Goal: Communication & Community: Connect with others

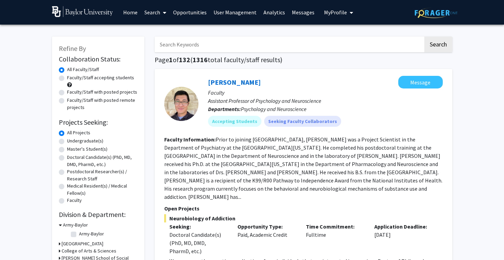
click at [326, 13] on span "My Profile" at bounding box center [335, 12] width 23 height 7
click at [298, 11] on link "Messages" at bounding box center [302, 12] width 29 height 24
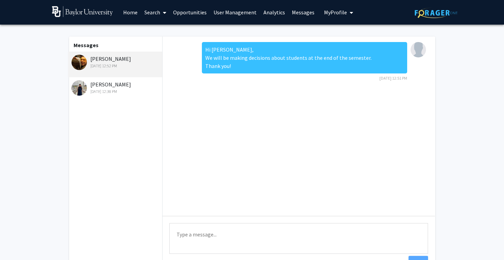
click at [349, 13] on icon "My profile dropdown to access profile and logout" at bounding box center [350, 12] width 3 height 5
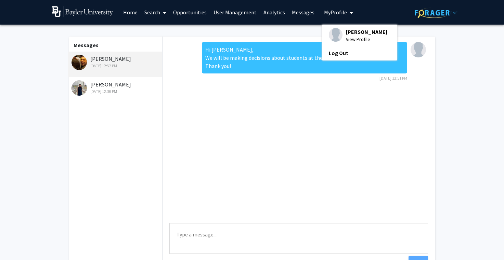
click at [346, 40] on span "View Profile" at bounding box center [366, 40] width 41 height 8
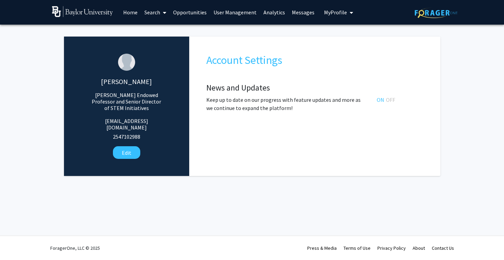
click at [237, 11] on link "User Management" at bounding box center [235, 12] width 50 height 24
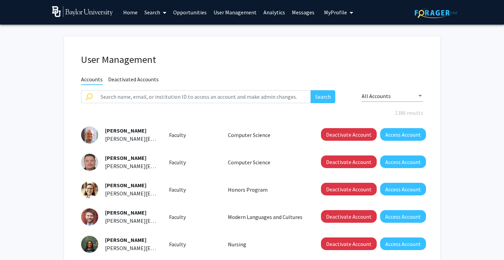
click at [324, 14] on span "My Profile" at bounding box center [335, 12] width 23 height 7
click at [238, 14] on link "User Management" at bounding box center [235, 12] width 50 height 24
click at [188, 15] on link "Opportunities" at bounding box center [190, 12] width 40 height 24
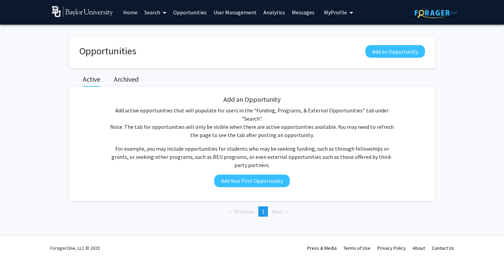
click at [288, 14] on link "Messages" at bounding box center [302, 12] width 29 height 24
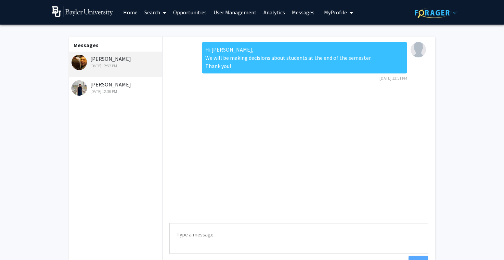
click at [156, 14] on link "Search" at bounding box center [155, 12] width 29 height 24
click at [178, 10] on link "Opportunities" at bounding box center [190, 12] width 40 height 24
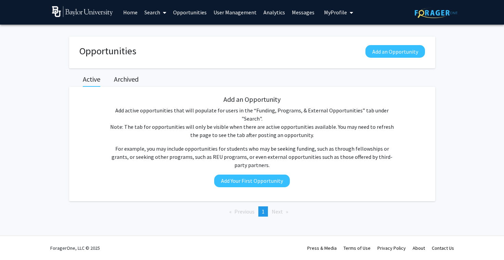
click at [349, 12] on icon "My profile dropdown to access profile and logout" at bounding box center [350, 12] width 3 height 5
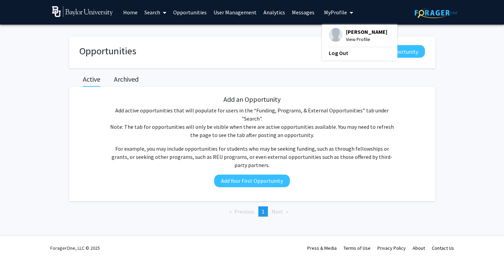
click at [429, 10] on img at bounding box center [435, 13] width 43 height 11
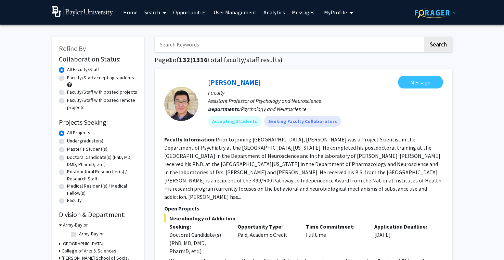
click at [88, 76] on label "Faculty/Staff accepting students" at bounding box center [100, 77] width 67 height 7
click at [71, 76] on input "Faculty/Staff accepting students" at bounding box center [69, 76] width 4 height 4
radio input "true"
click at [89, 139] on label "Undergraduate(s)" at bounding box center [85, 140] width 36 height 7
click at [71, 139] on input "Undergraduate(s)" at bounding box center [69, 139] width 4 height 4
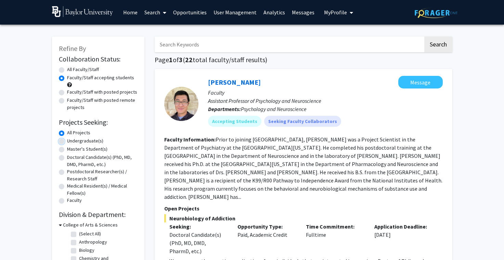
radio input "true"
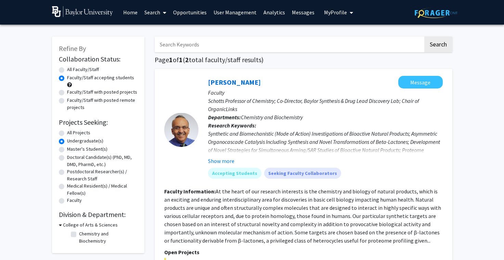
click at [95, 90] on label "Faculty/Staff with posted projects" at bounding box center [102, 92] width 70 height 7
click at [71, 90] on input "Faculty/Staff with posted projects" at bounding box center [69, 91] width 4 height 4
radio input "true"
click at [93, 76] on label "Faculty/Staff accepting students" at bounding box center [100, 77] width 67 height 7
click at [71, 76] on input "Faculty/Staff accepting students" at bounding box center [69, 76] width 4 height 4
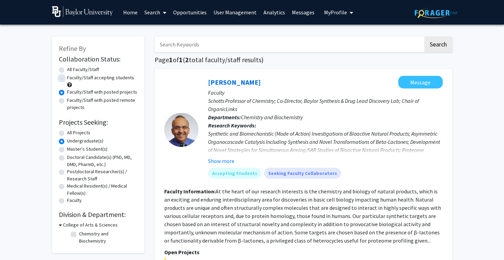
radio input "true"
click at [147, 13] on link "Search" at bounding box center [155, 12] width 29 height 24
click at [129, 13] on link "Home" at bounding box center [130, 12] width 21 height 24
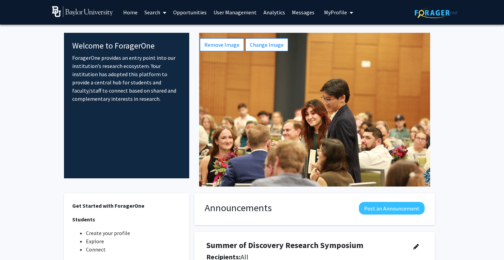
click at [295, 14] on link "Messages" at bounding box center [302, 12] width 29 height 24
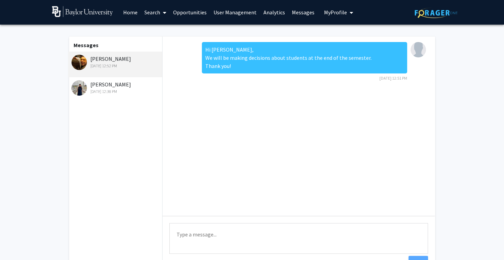
click at [349, 14] on icon "My profile dropdown to access profile and logout" at bounding box center [350, 12] width 3 height 5
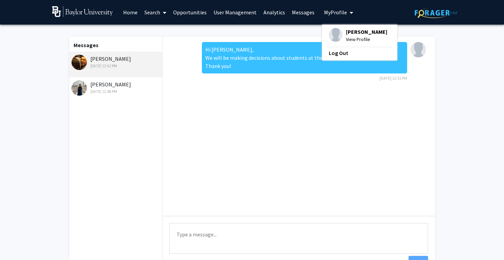
click at [346, 38] on span "View Profile" at bounding box center [366, 40] width 41 height 8
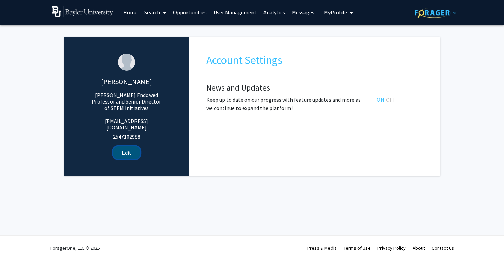
click at [129, 148] on button "Edit" at bounding box center [126, 152] width 27 height 13
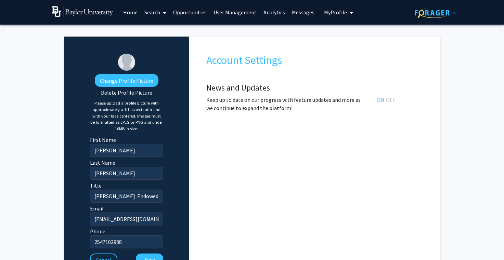
click at [261, 41] on div "Account Settings News and Updates Keep up to date on our progress with feature …" at bounding box center [314, 163] width 251 height 253
click at [163, 15] on span at bounding box center [163, 13] width 6 height 24
click at [160, 31] on span "Faculty/Staff" at bounding box center [166, 32] width 50 height 14
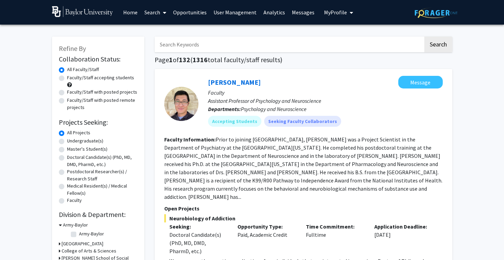
click at [169, 41] on input "Search Keywords" at bounding box center [289, 45] width 268 height 16
type input "[PERSON_NAME]"
click at [424, 37] on button "Search" at bounding box center [438, 45] width 28 height 16
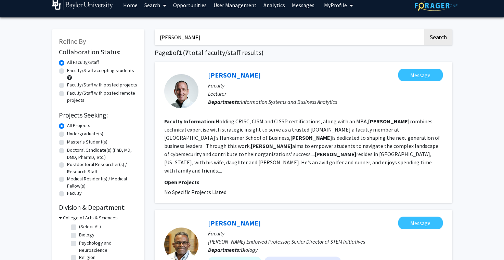
scroll to position [187, 0]
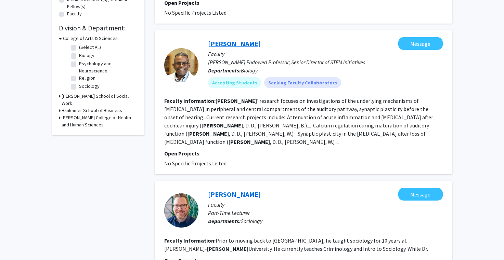
click at [227, 39] on link "[PERSON_NAME]" at bounding box center [234, 43] width 53 height 9
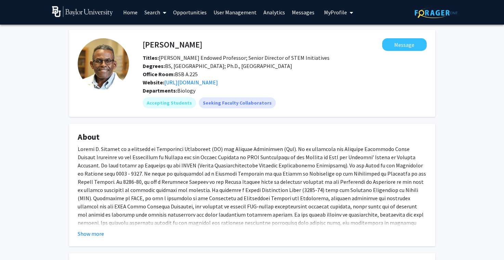
click at [349, 13] on icon "My profile dropdown to access profile and logout" at bounding box center [350, 12] width 3 height 5
click at [304, 13] on link "Messages" at bounding box center [302, 12] width 29 height 24
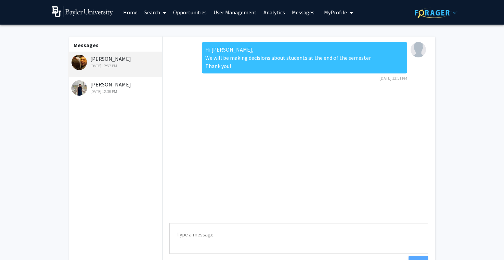
click at [268, 13] on link "Analytics" at bounding box center [274, 12] width 28 height 24
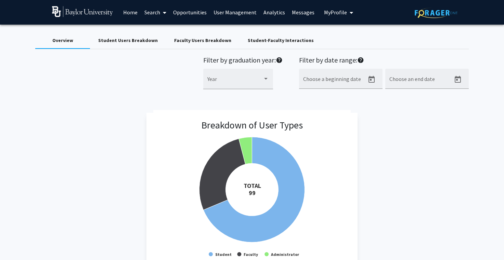
click at [247, 11] on link "User Management" at bounding box center [235, 12] width 50 height 24
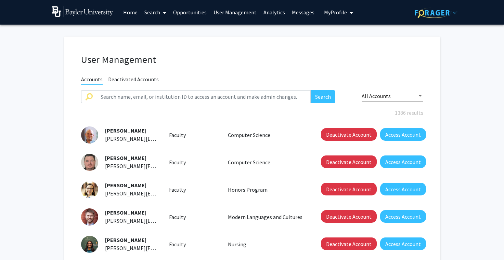
click at [99, 14] on img at bounding box center [82, 11] width 61 height 11
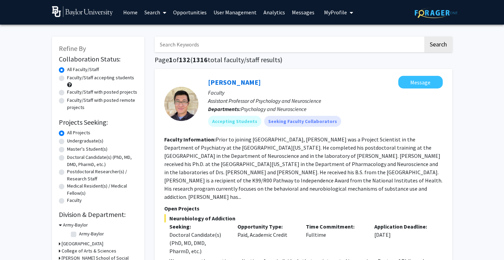
click at [330, 13] on span "My Profile" at bounding box center [335, 12] width 23 height 7
click at [109, 79] on label "Faculty/Staff accepting students" at bounding box center [100, 77] width 67 height 7
click at [71, 79] on input "Faculty/Staff accepting students" at bounding box center [69, 76] width 4 height 4
radio input "true"
click at [217, 45] on input "Search Keywords" at bounding box center [289, 45] width 268 height 16
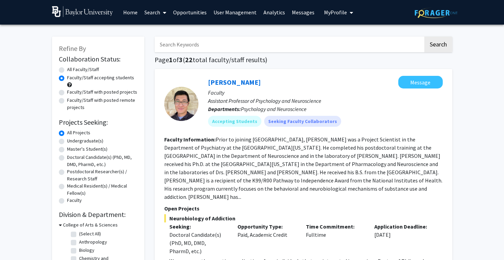
type input "[PERSON_NAME]"
click at [424, 37] on button "Search" at bounding box center [438, 45] width 28 height 16
radio input "true"
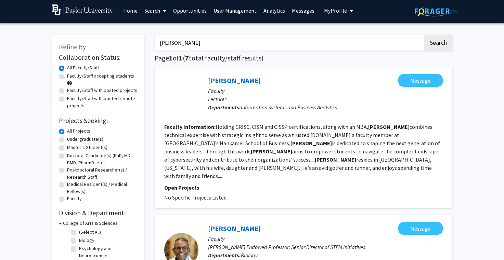
scroll to position [101, 0]
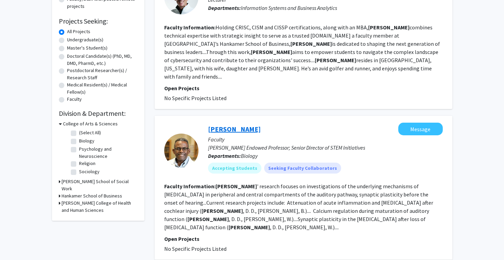
click at [224, 125] on link "[PERSON_NAME]" at bounding box center [234, 129] width 53 height 9
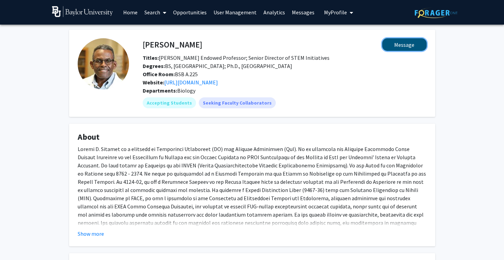
click at [407, 44] on button "Message" at bounding box center [404, 44] width 44 height 13
click at [247, 15] on link "User Management" at bounding box center [235, 12] width 50 height 24
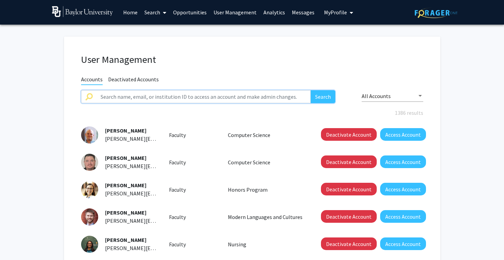
click at [244, 92] on input "text" at bounding box center [203, 96] width 214 height 13
type input "[PERSON_NAME]"
click at [310, 90] on button "Search" at bounding box center [322, 96] width 25 height 13
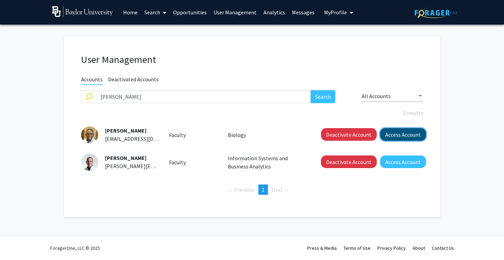
click at [387, 132] on button "Access Account" at bounding box center [403, 134] width 46 height 13
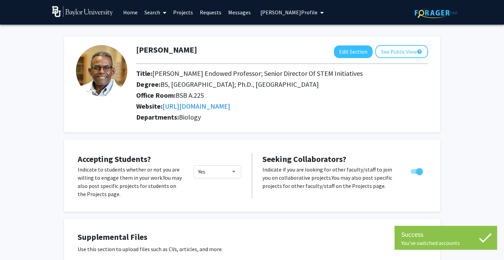
click at [315, 14] on span "Dwayne Simmons's Profile" at bounding box center [288, 12] width 57 height 7
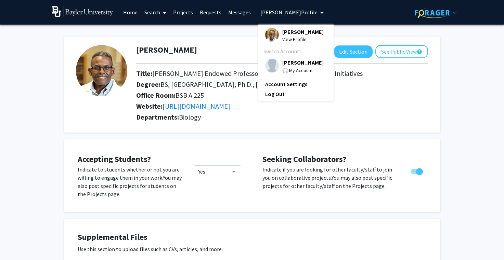
click at [345, 17] on div "Skip navigation Home Search Projects Requests Messages Dwayne Simmons's Profile…" at bounding box center [252, 12] width 410 height 25
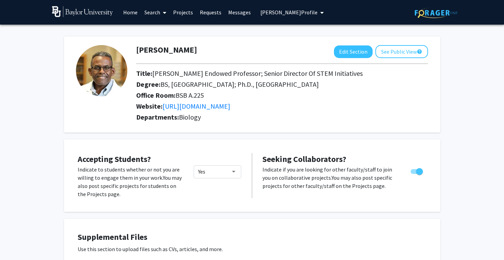
click at [380, 17] on div "Skip navigation Home Search Projects Requests Messages Dwayne Simmons's Profile…" at bounding box center [252, 12] width 410 height 25
click at [245, 13] on link "Messages" at bounding box center [239, 12] width 29 height 24
